Goal: Transaction & Acquisition: Purchase product/service

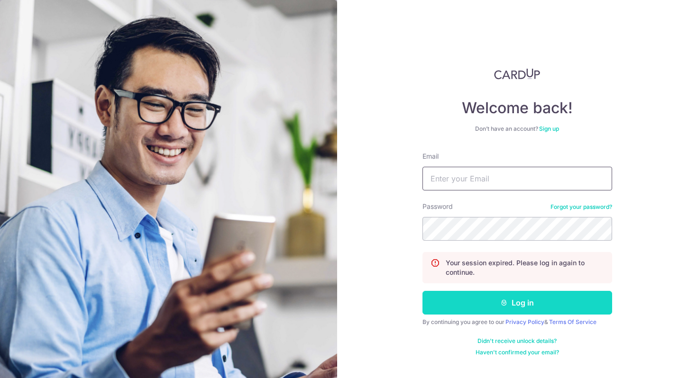
type input "carmenchanjiawen@gmail.com"
click at [500, 296] on button "Log in" at bounding box center [517, 303] width 190 height 24
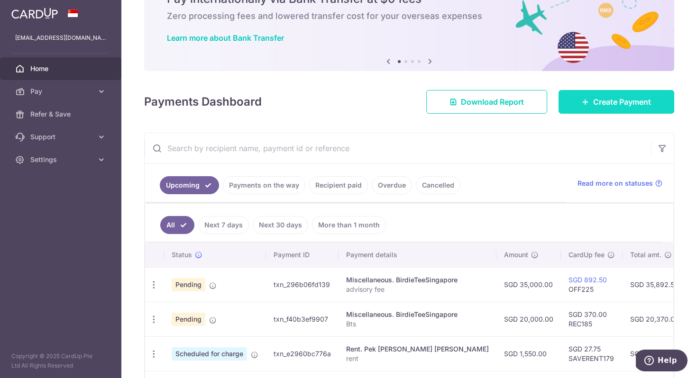
click at [582, 103] on icon at bounding box center [586, 102] width 8 height 8
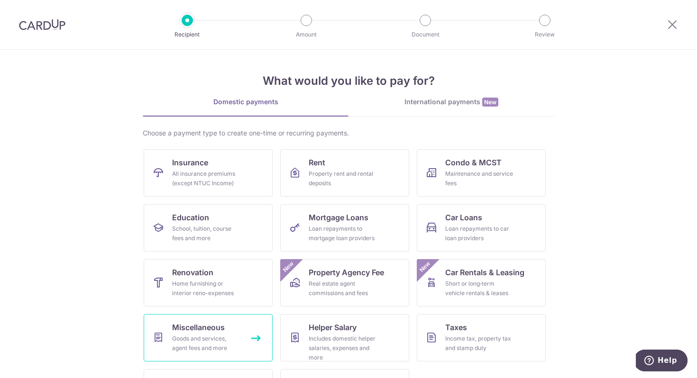
click at [192, 334] on link "Miscellaneous Goods and services, agent fees and more" at bounding box center [208, 337] width 129 height 47
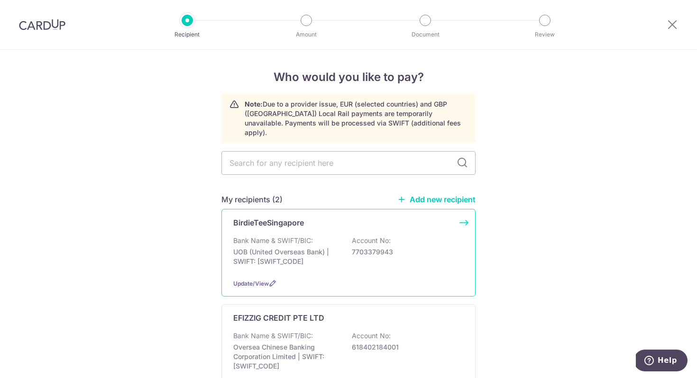
click at [320, 247] on p "UOB (United Overseas Bank) | SWIFT: UOVBSGSGXXX" at bounding box center [286, 256] width 106 height 19
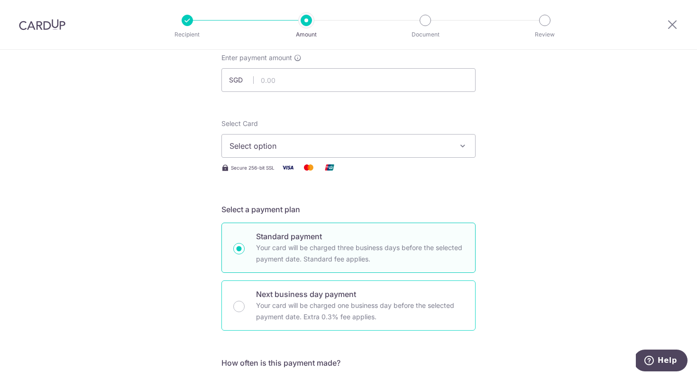
scroll to position [19, 0]
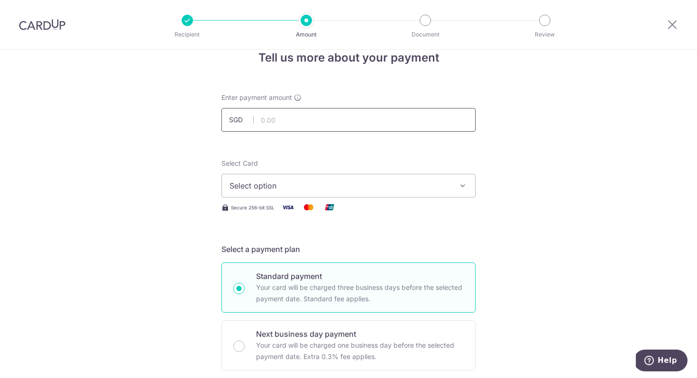
click at [333, 128] on input "text" at bounding box center [348, 120] width 254 height 24
type input "33,000.00"
click at [336, 179] on button "Select option" at bounding box center [348, 186] width 254 height 24
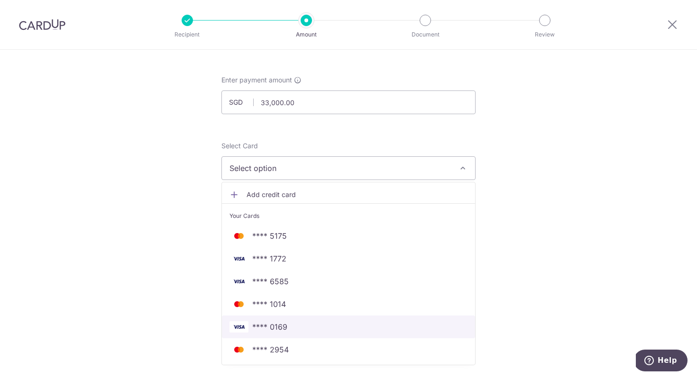
scroll to position [52, 0]
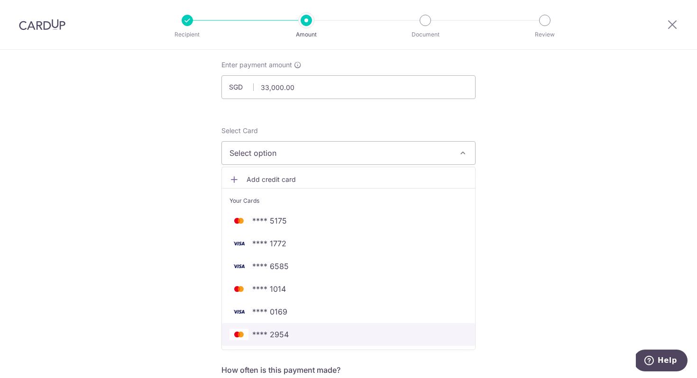
click at [271, 331] on span "**** 2954" at bounding box center [270, 334] width 37 height 11
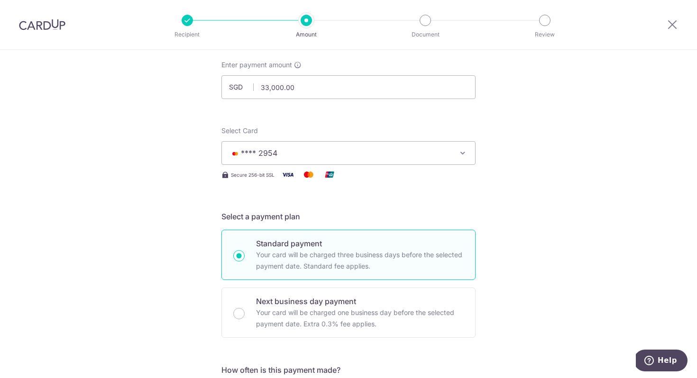
click at [306, 326] on p "Your card will be charged one business day before the selected payment date. Ex…" at bounding box center [360, 318] width 208 height 23
click at [245, 320] on input "Next business day payment Your card will be charged one business day before the…" at bounding box center [238, 313] width 11 height 11
radio input "false"
radio input "true"
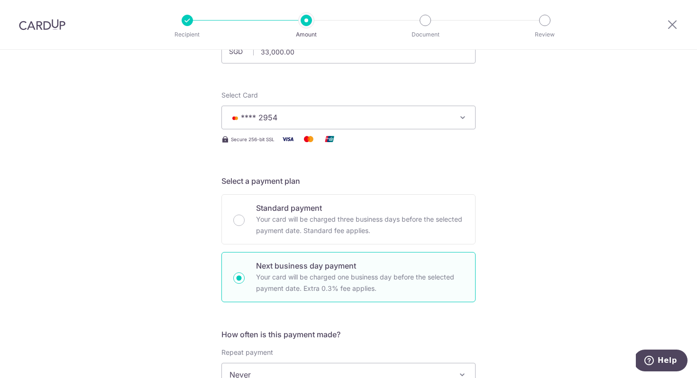
scroll to position [430, 0]
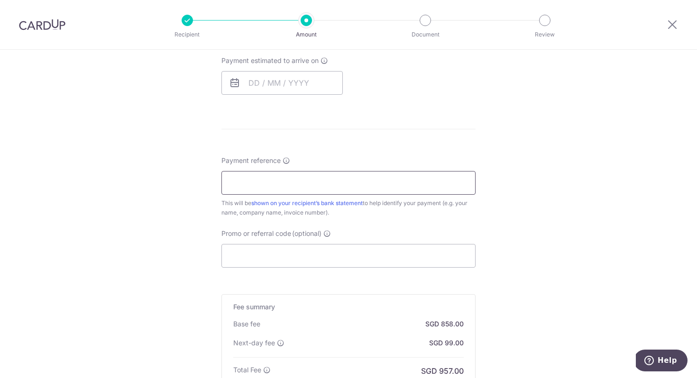
click at [405, 181] on input "Payment reference" at bounding box center [348, 183] width 254 height 24
type input "advisory fee"
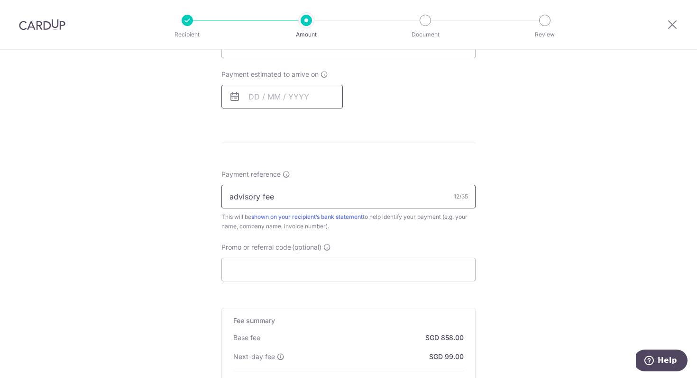
scroll to position [396, 0]
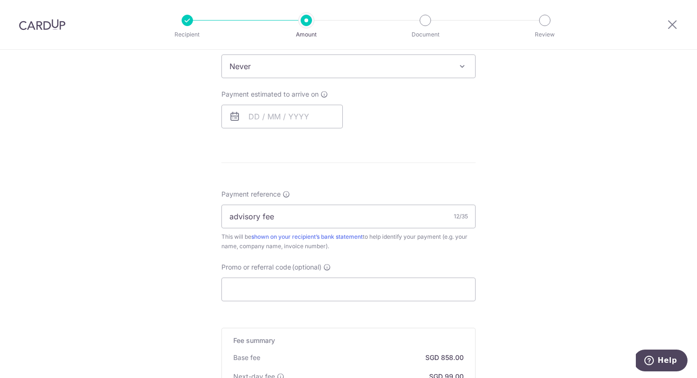
click at [264, 90] on span "Payment estimated to arrive on" at bounding box center [269, 94] width 97 height 9
click at [256, 122] on input "text" at bounding box center [281, 117] width 121 height 24
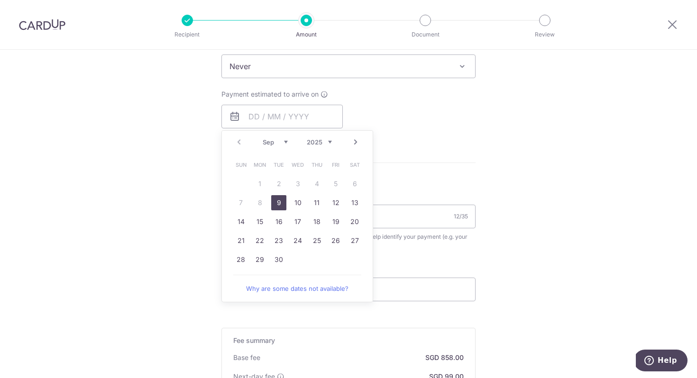
click at [276, 199] on link "9" at bounding box center [278, 202] width 15 height 15
type input "[DATE]"
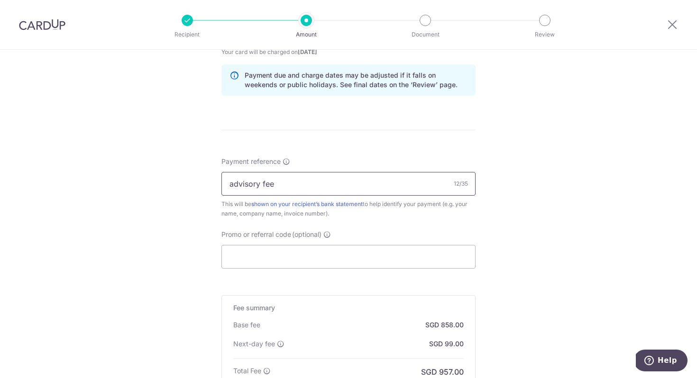
scroll to position [614, 0]
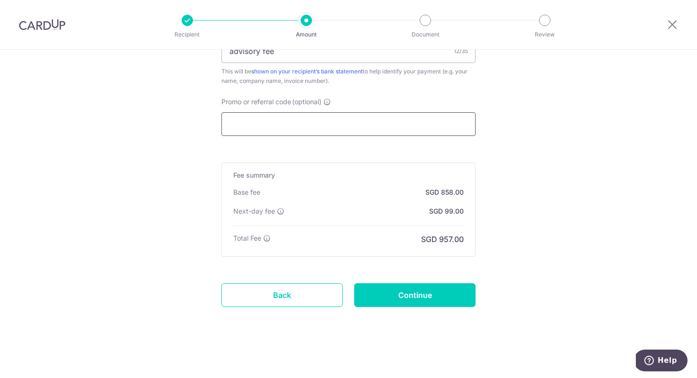
click at [366, 114] on input "Promo or referral code (optional)" at bounding box center [348, 124] width 254 height 24
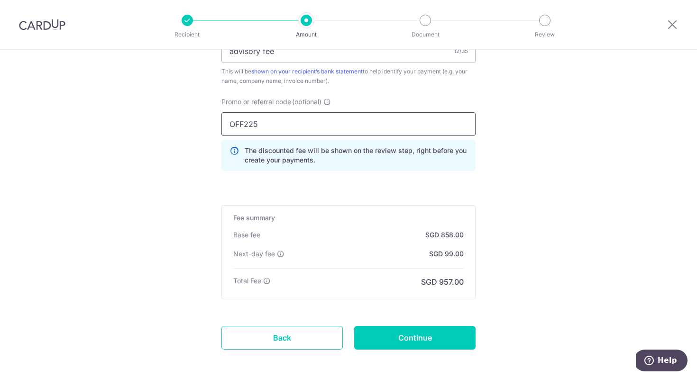
type input "OFF225"
click at [421, 343] on input "Continue" at bounding box center [414, 338] width 121 height 24
type input "Create Schedule"
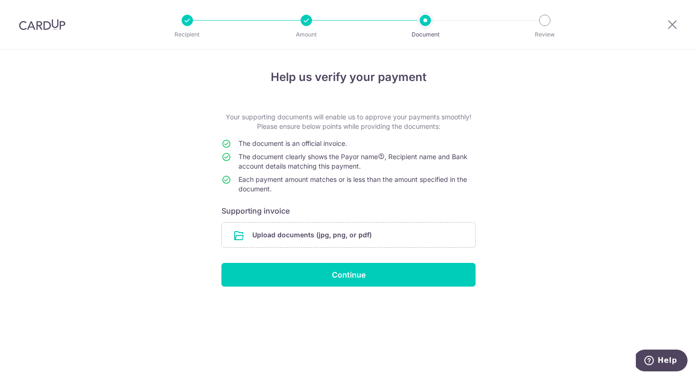
click at [329, 221] on form "Your supporting documents will enable us to approve your payments smoothly! Ple…" at bounding box center [348, 199] width 254 height 174
click at [329, 231] on input "file" at bounding box center [348, 235] width 253 height 25
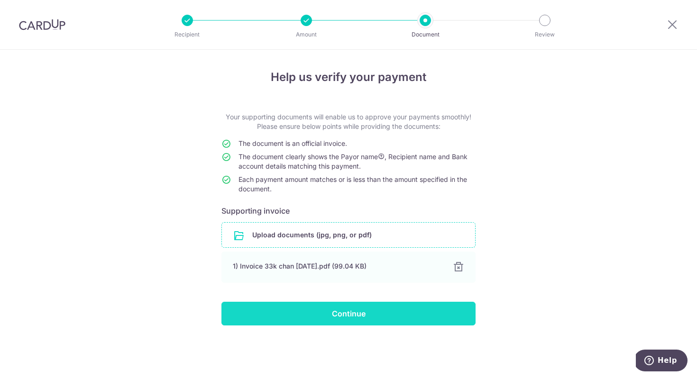
click at [373, 314] on input "Continue" at bounding box center [348, 314] width 254 height 24
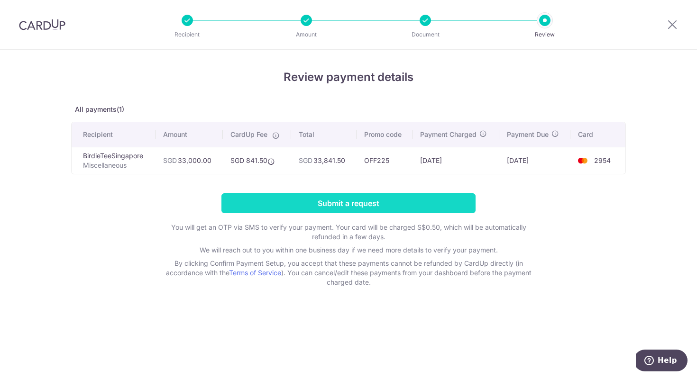
click at [405, 207] on input "Submit a request" at bounding box center [348, 203] width 254 height 20
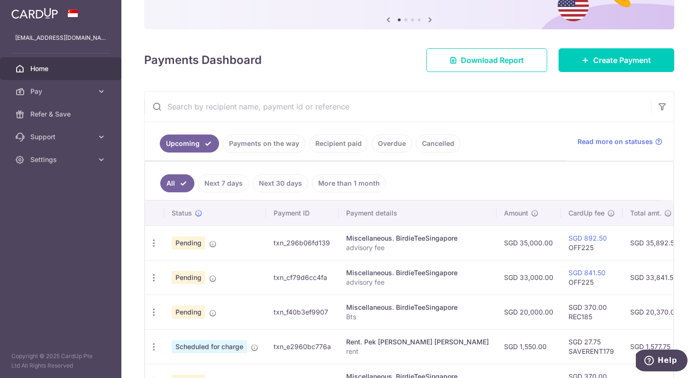
scroll to position [115, 0]
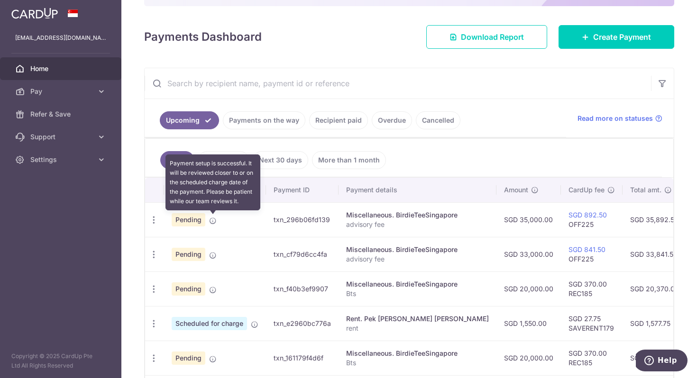
click at [211, 220] on icon at bounding box center [213, 221] width 8 height 8
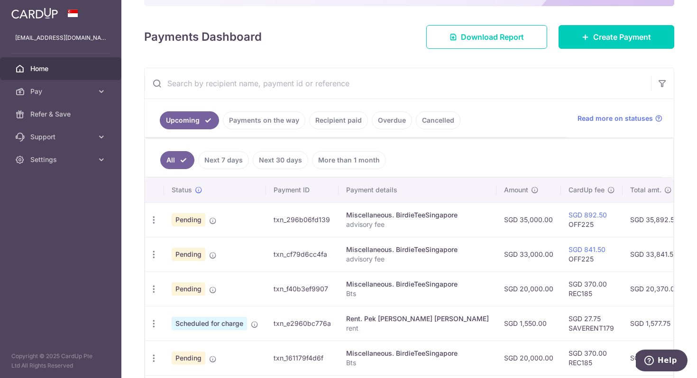
click at [207, 218] on td "Pending" at bounding box center [215, 219] width 102 height 35
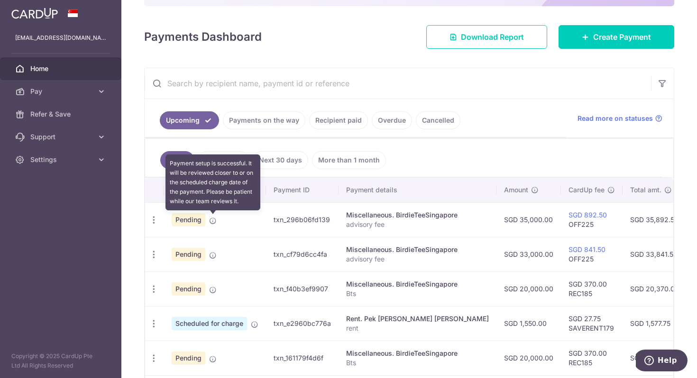
click at [215, 222] on icon at bounding box center [213, 221] width 8 height 8
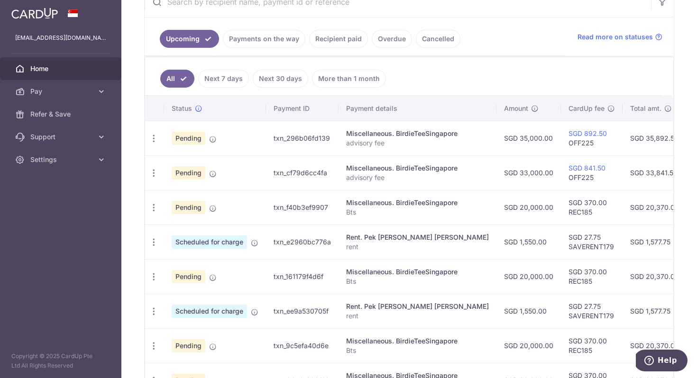
scroll to position [196, 0]
click at [192, 138] on span "Pending" at bounding box center [189, 138] width 34 height 13
click at [210, 144] on td "Pending" at bounding box center [215, 138] width 102 height 35
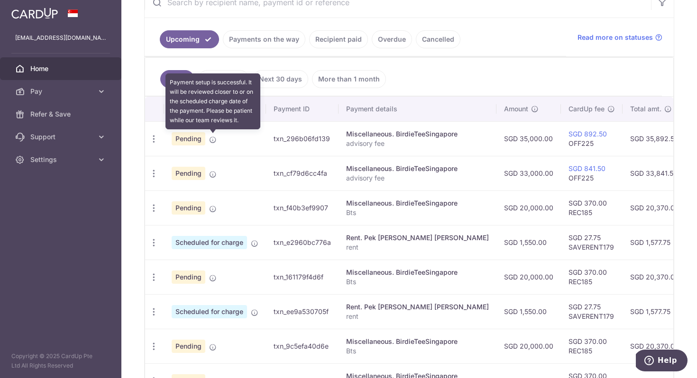
click at [211, 140] on icon at bounding box center [213, 140] width 8 height 8
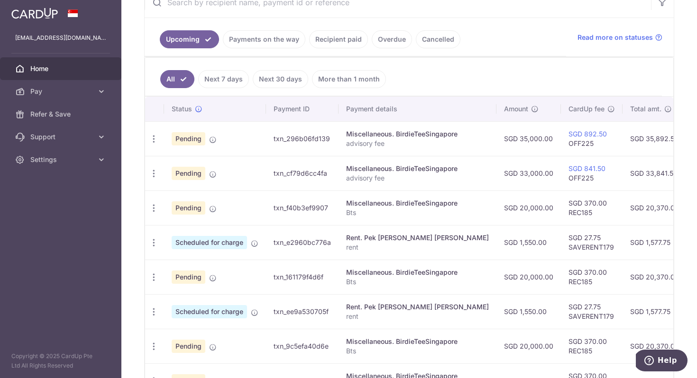
click at [231, 142] on td "Pending" at bounding box center [215, 138] width 102 height 35
click at [243, 144] on td "Pending" at bounding box center [215, 138] width 102 height 35
click at [584, 143] on td "SGD 892.50 OFF225" at bounding box center [592, 138] width 62 height 35
click at [505, 147] on td "SGD 35,000.00" at bounding box center [528, 138] width 64 height 35
click at [640, 44] on div "Upcoming Payments on the way Recipient paid Overdue Cancelled Read more on stat…" at bounding box center [409, 37] width 529 height 39
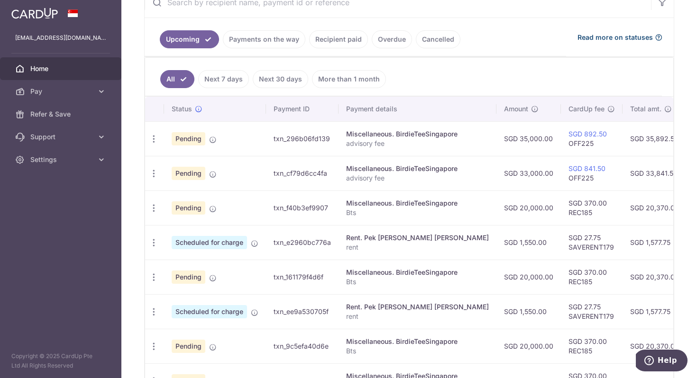
click at [643, 39] on span "Read more on statuses" at bounding box center [614, 37] width 75 height 9
click at [273, 141] on td "txn_296b06fd139" at bounding box center [302, 138] width 73 height 35
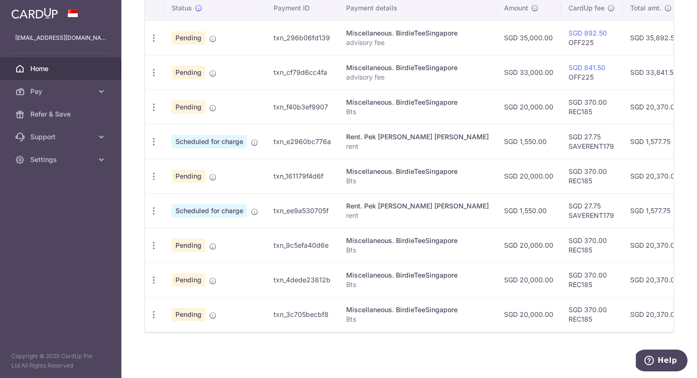
scroll to position [0, 171]
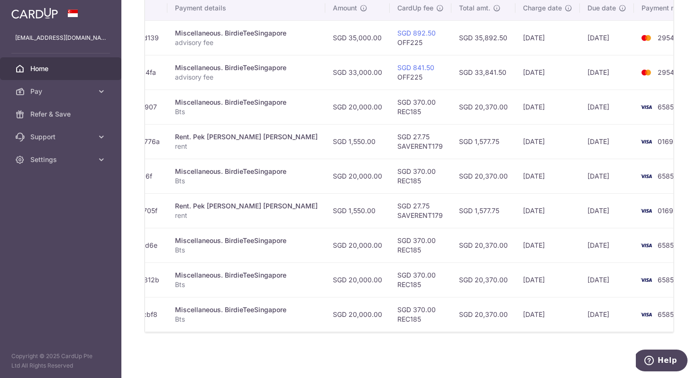
click at [580, 73] on td "[DATE]" at bounding box center [607, 72] width 54 height 35
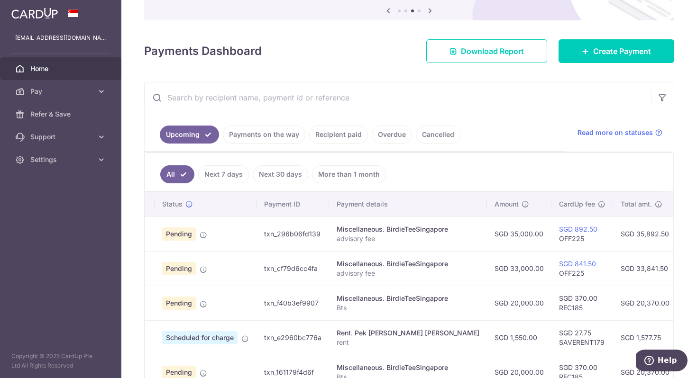
scroll to position [95, 0]
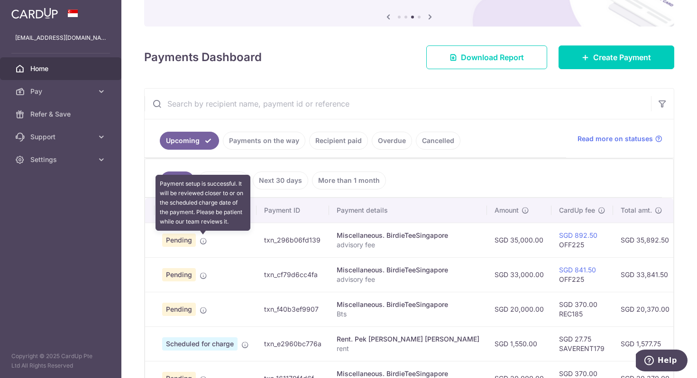
click at [206, 241] on icon at bounding box center [204, 242] width 8 height 8
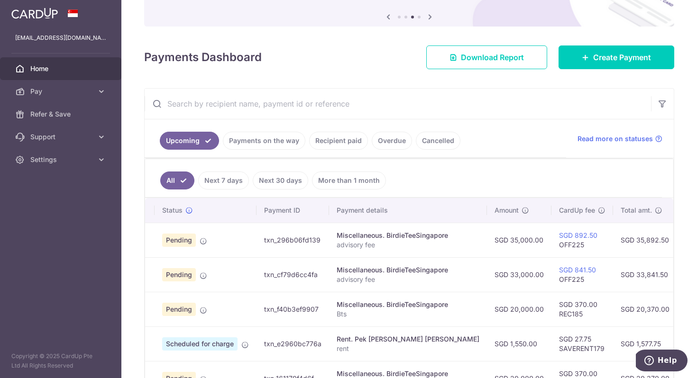
click at [287, 254] on td "txn_296b06fd139" at bounding box center [292, 240] width 73 height 35
click at [312, 247] on td "txn_296b06fd139" at bounding box center [292, 240] width 73 height 35
click at [313, 247] on td "txn_296b06fd139" at bounding box center [292, 240] width 73 height 35
click at [370, 236] on div "Miscellaneous. BirdieTeeSingapore" at bounding box center [408, 235] width 143 height 9
drag, startPoint x: 430, startPoint y: 245, endPoint x: 491, endPoint y: 247, distance: 60.7
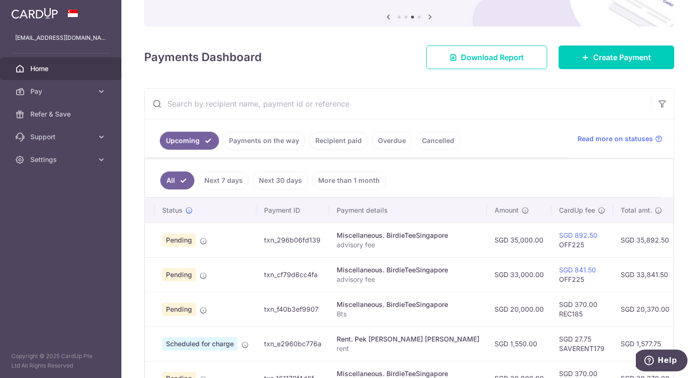
click at [491, 247] on tr "Update payment Cancel payment Upload doc Pending txn_296b06fd139 Miscellaneous.…" at bounding box center [502, 240] width 732 height 35
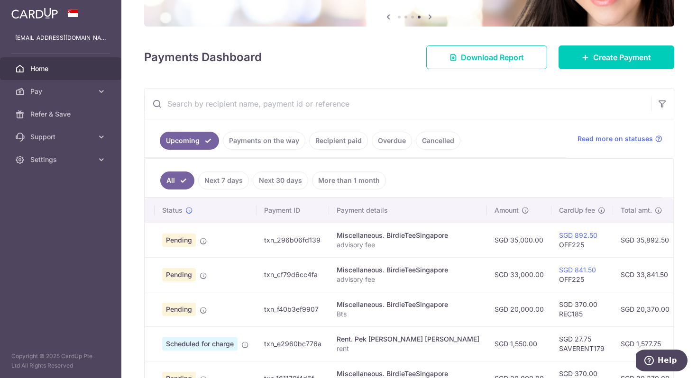
click at [490, 247] on td "SGD 35,000.00" at bounding box center [519, 240] width 64 height 35
drag, startPoint x: 602, startPoint y: 247, endPoint x: 197, endPoint y: 234, distance: 405.6
click at [197, 234] on tr "Update payment Cancel payment Upload doc Pending txn_296b06fd139 Miscellaneous.…" at bounding box center [502, 240] width 732 height 35
click at [237, 241] on td "Pending" at bounding box center [206, 240] width 102 height 35
click at [212, 235] on td "Pending Payment setup is successful. It will be reviewed closer to or on the sc…" at bounding box center [206, 240] width 102 height 35
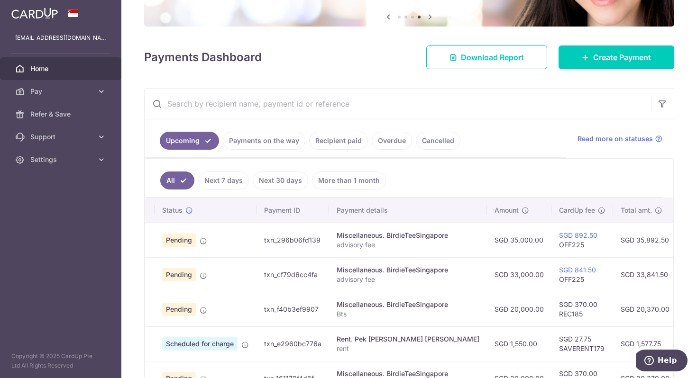
click at [195, 240] on span "Pending" at bounding box center [179, 240] width 34 height 13
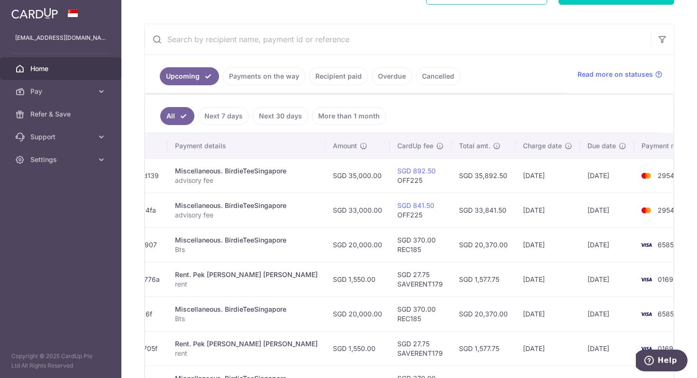
scroll to position [123, 0]
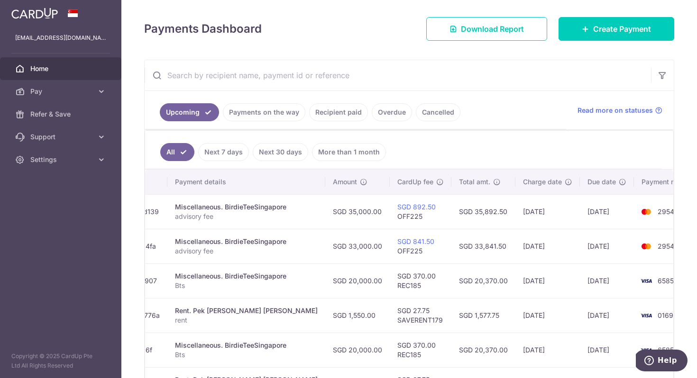
click at [472, 212] on td "SGD 35,892.50" at bounding box center [483, 211] width 64 height 35
click at [473, 212] on td "SGD 35,892.50" at bounding box center [483, 211] width 64 height 35
click at [445, 113] on link "Cancelled" at bounding box center [438, 112] width 45 height 18
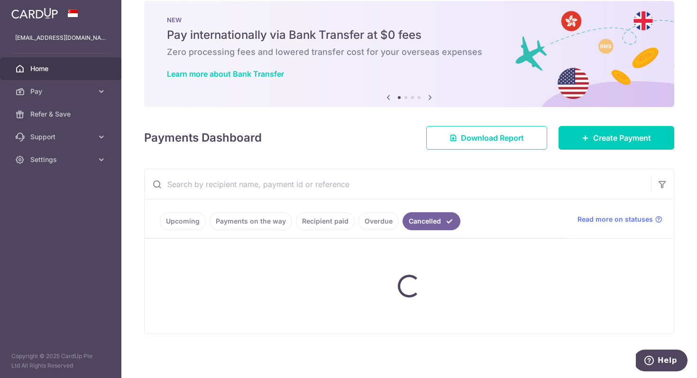
scroll to position [55, 0]
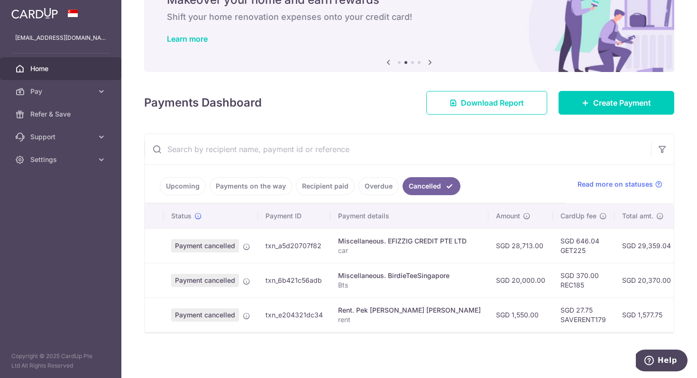
click at [227, 180] on link "Payments on the way" at bounding box center [251, 186] width 82 height 18
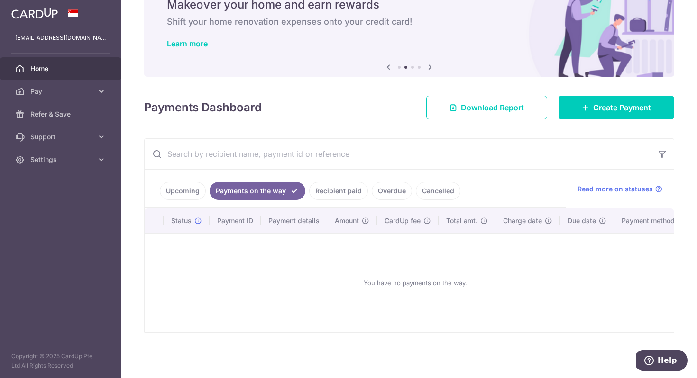
click at [335, 183] on link "Recipient paid" at bounding box center [338, 191] width 59 height 18
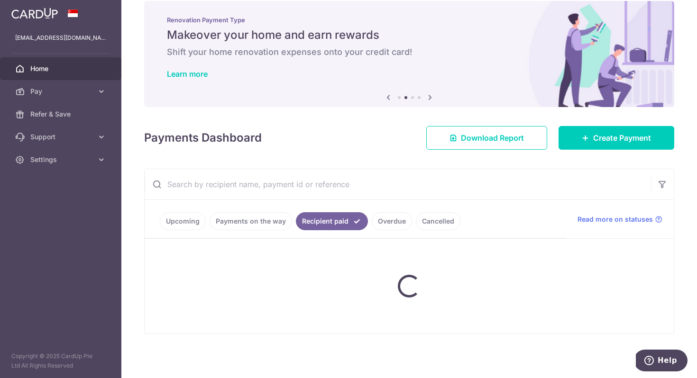
scroll to position [123, 0]
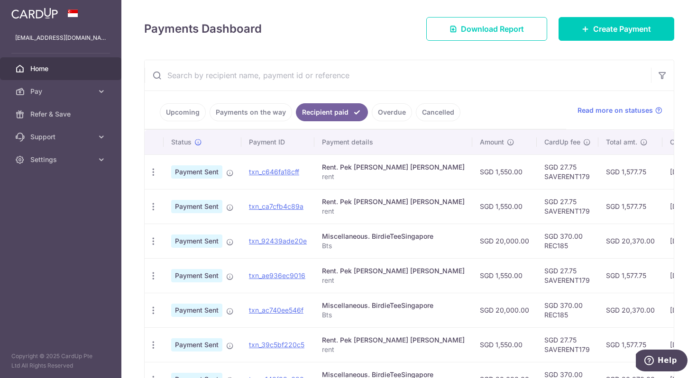
click at [178, 216] on td "Payment Sent" at bounding box center [203, 206] width 78 height 35
click at [183, 117] on link "Upcoming" at bounding box center [183, 112] width 46 height 18
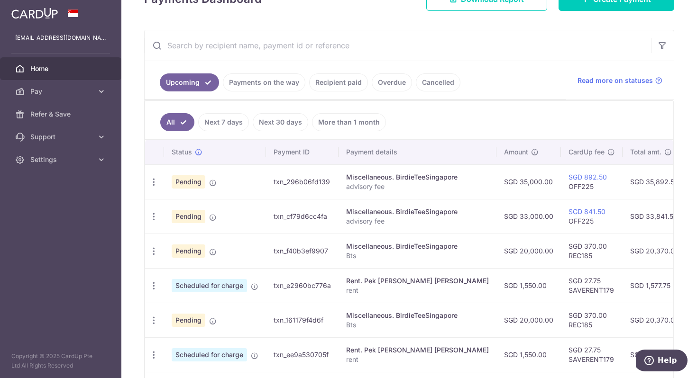
scroll to position [266, 0]
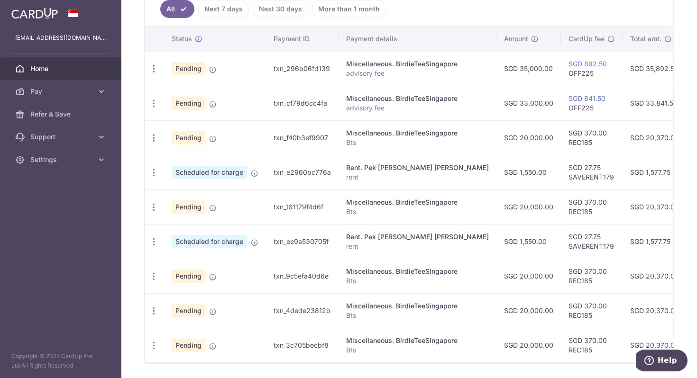
click at [209, 69] on td "Pending" at bounding box center [215, 68] width 102 height 35
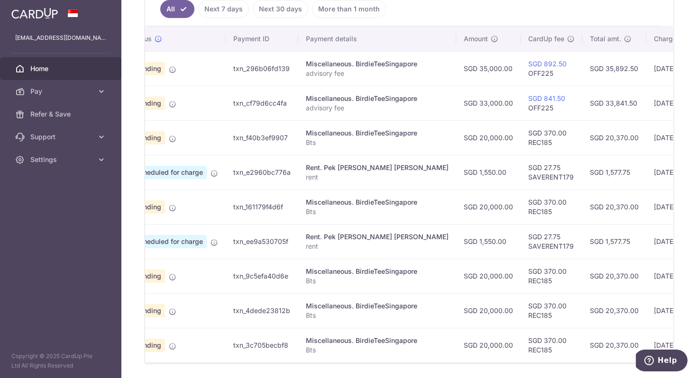
scroll to position [0, 0]
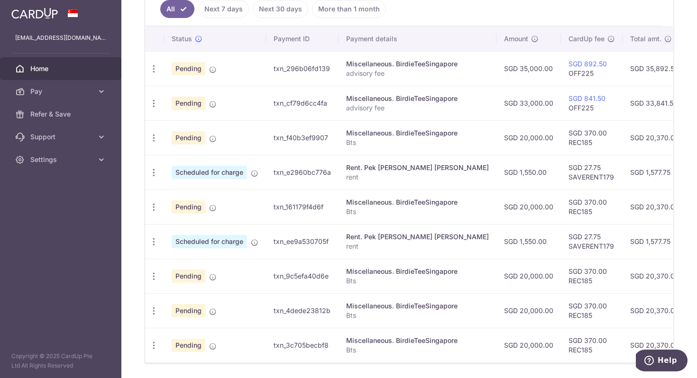
click at [300, 70] on td "txn_296b06fd139" at bounding box center [302, 68] width 73 height 35
copy tr "txn_296b06fd139"
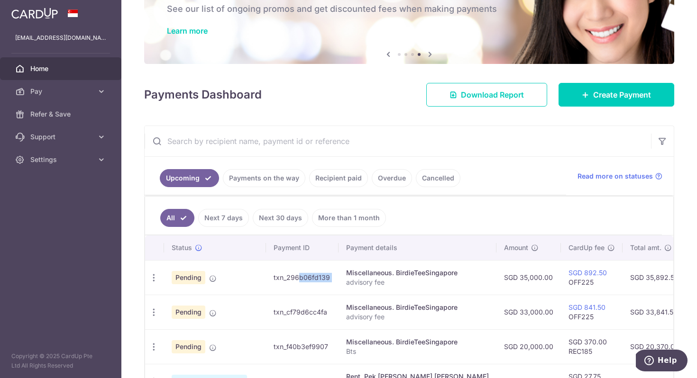
scroll to position [57, 0]
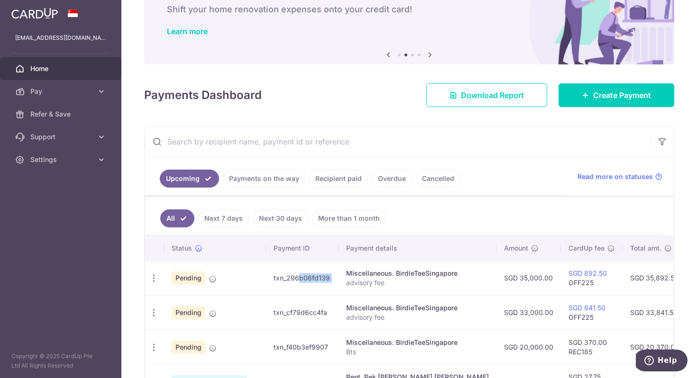
click at [298, 289] on td "txn_296b06fd139" at bounding box center [302, 278] width 73 height 35
click at [272, 278] on td "txn_296b06fd139" at bounding box center [302, 278] width 73 height 35
click at [276, 279] on td "txn_296b06fd139" at bounding box center [302, 278] width 73 height 35
drag, startPoint x: 275, startPoint y: 280, endPoint x: 328, endPoint y: 280, distance: 52.2
click at [328, 280] on td "txn_296b06fd139" at bounding box center [302, 278] width 73 height 35
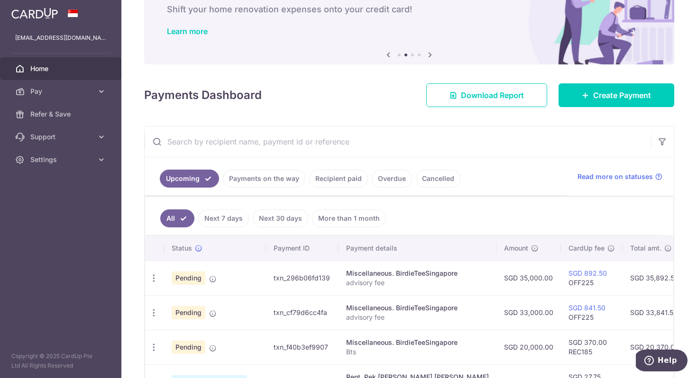
copy td "xn_296b06fd139"
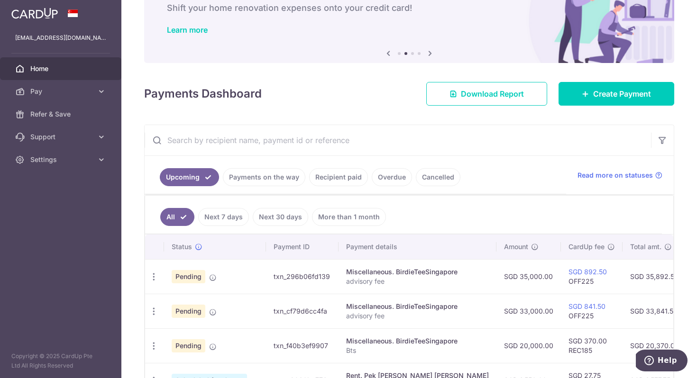
scroll to position [59, 0]
